Goal: Check status: Check status

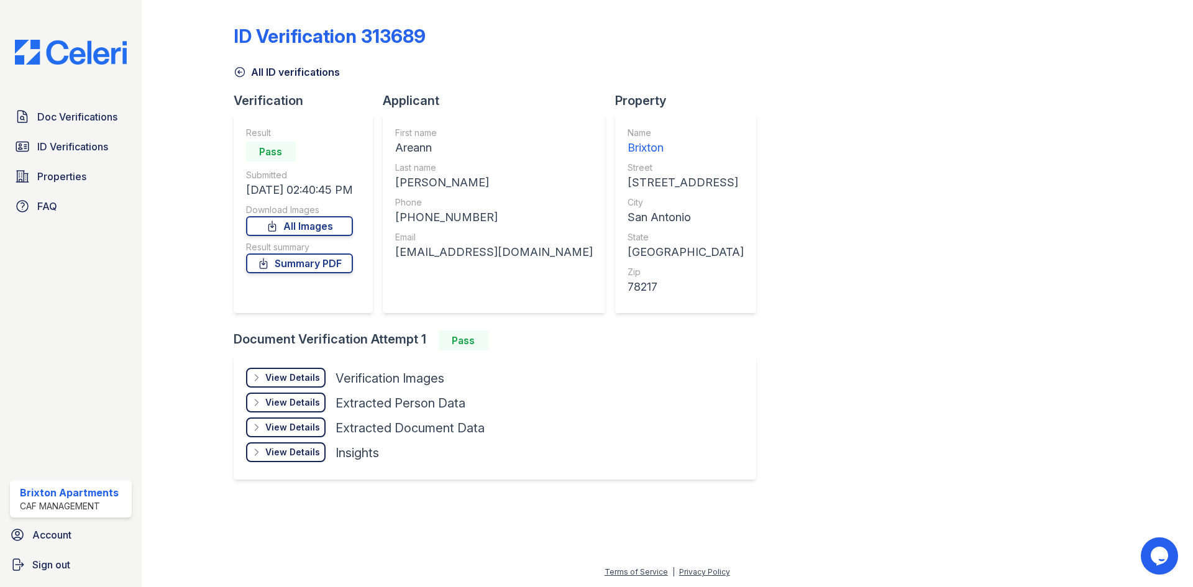
click at [41, 132] on div "Doc Verifications ID Verifications Properties FAQ" at bounding box center [71, 161] width 132 height 114
click at [59, 149] on span "ID Verifications" at bounding box center [72, 146] width 71 height 15
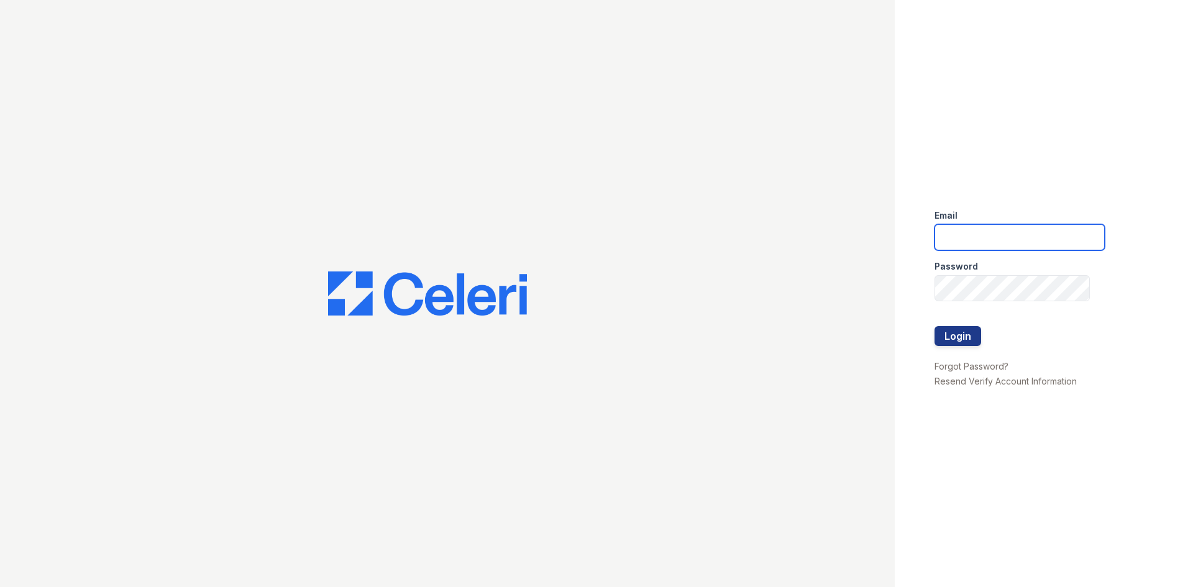
type input "brixton.pm@cafmanagement.com"
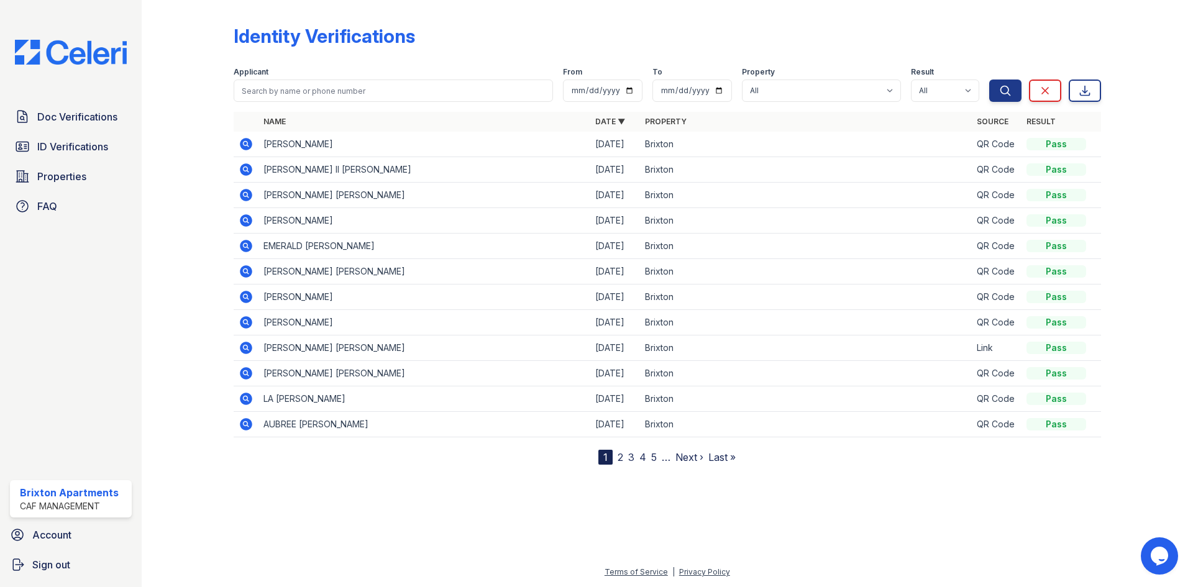
drag, startPoint x: 305, startPoint y: 81, endPoint x: 305, endPoint y: 87, distance: 6.2
click at [305, 83] on div "Applicant" at bounding box center [394, 84] width 320 height 35
click at [305, 87] on input "search" at bounding box center [394, 91] width 320 height 22
type input "deanthony"
click at [990, 80] on button "Search" at bounding box center [1006, 91] width 32 height 22
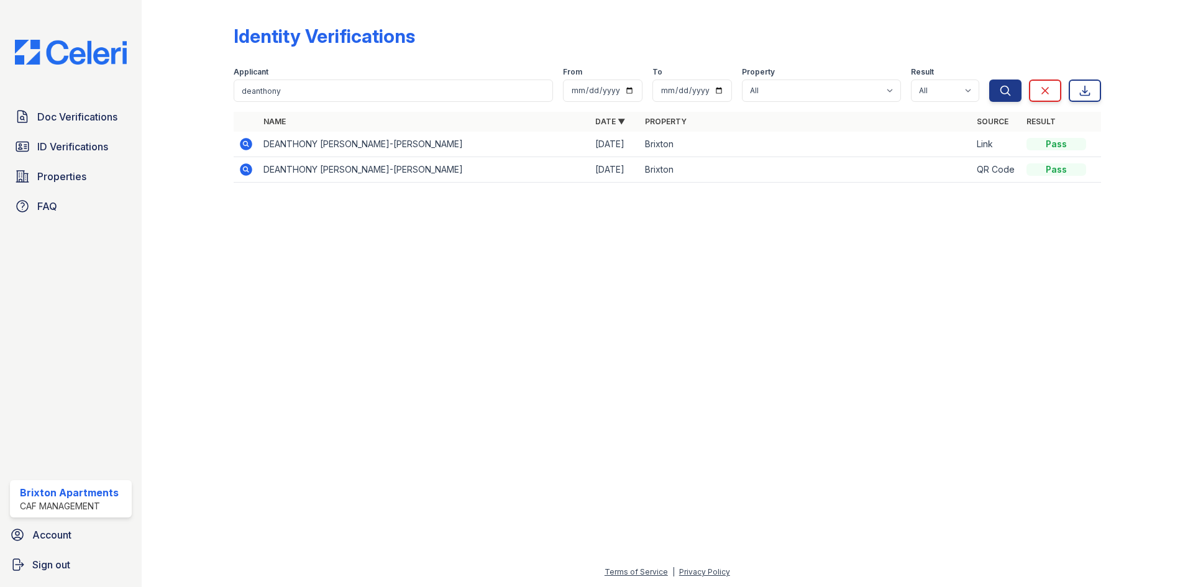
click at [241, 145] on icon at bounding box center [246, 144] width 12 height 12
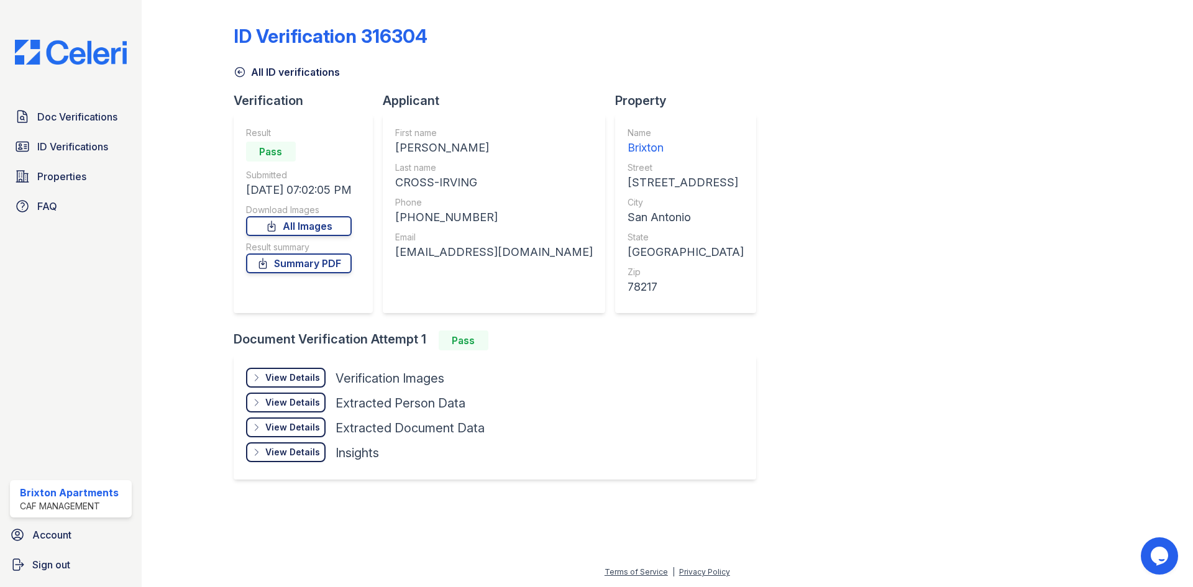
click at [278, 211] on div "Download Images" at bounding box center [299, 210] width 106 height 12
click at [277, 218] on link "All Images" at bounding box center [299, 226] width 106 height 20
